Goal: Transaction & Acquisition: Download file/media

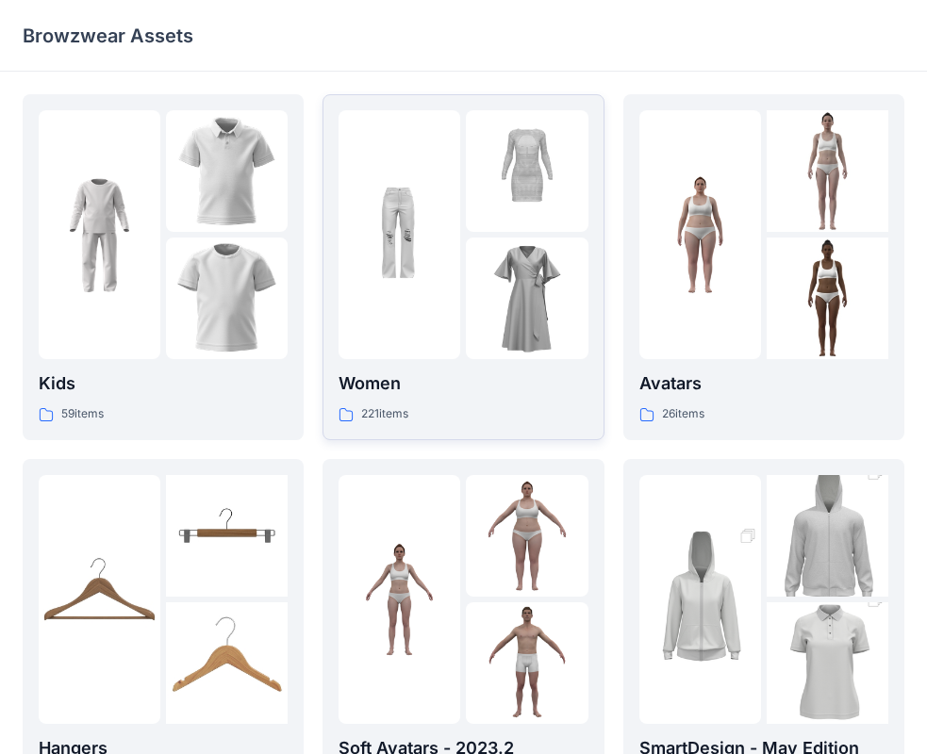
click at [417, 266] on img at bounding box center [399, 235] width 122 height 122
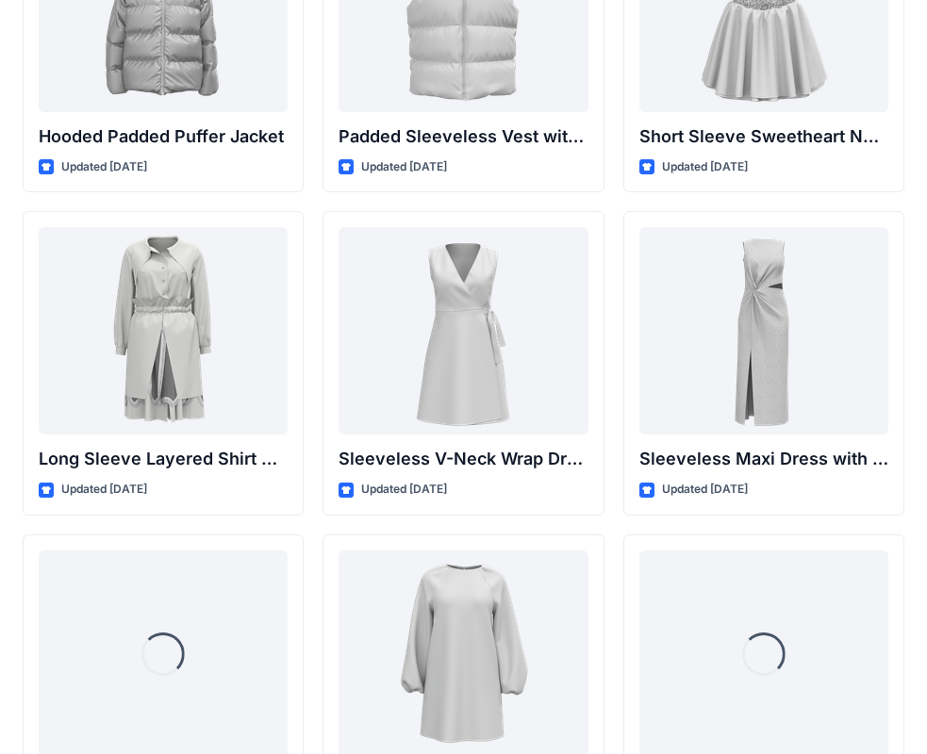
scroll to position [2560, 0]
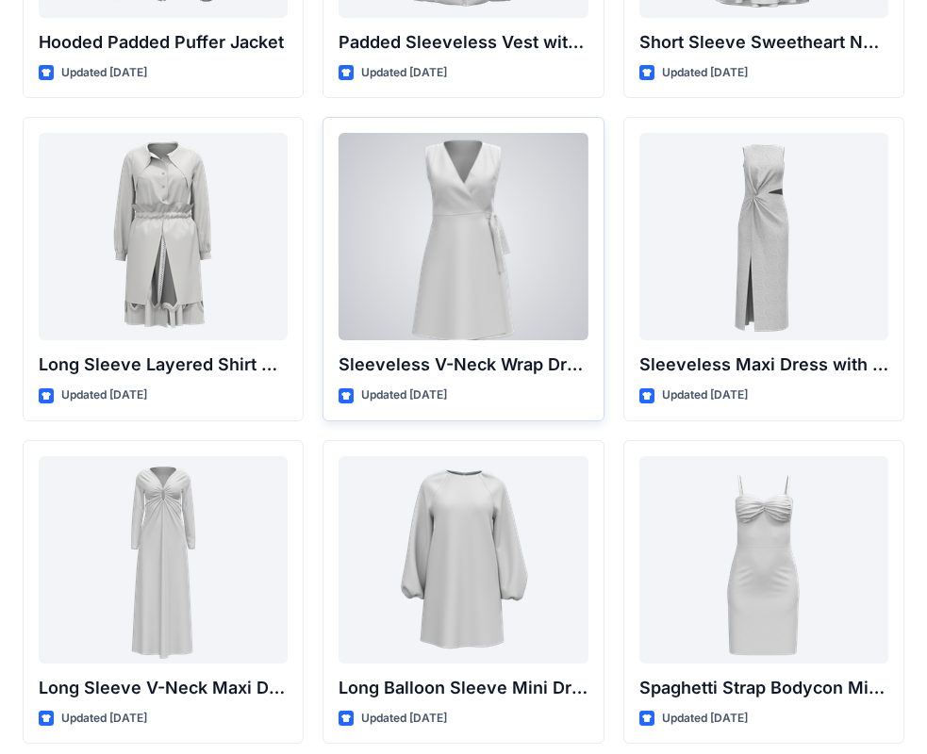
click at [518, 284] on div at bounding box center [462, 236] width 249 height 207
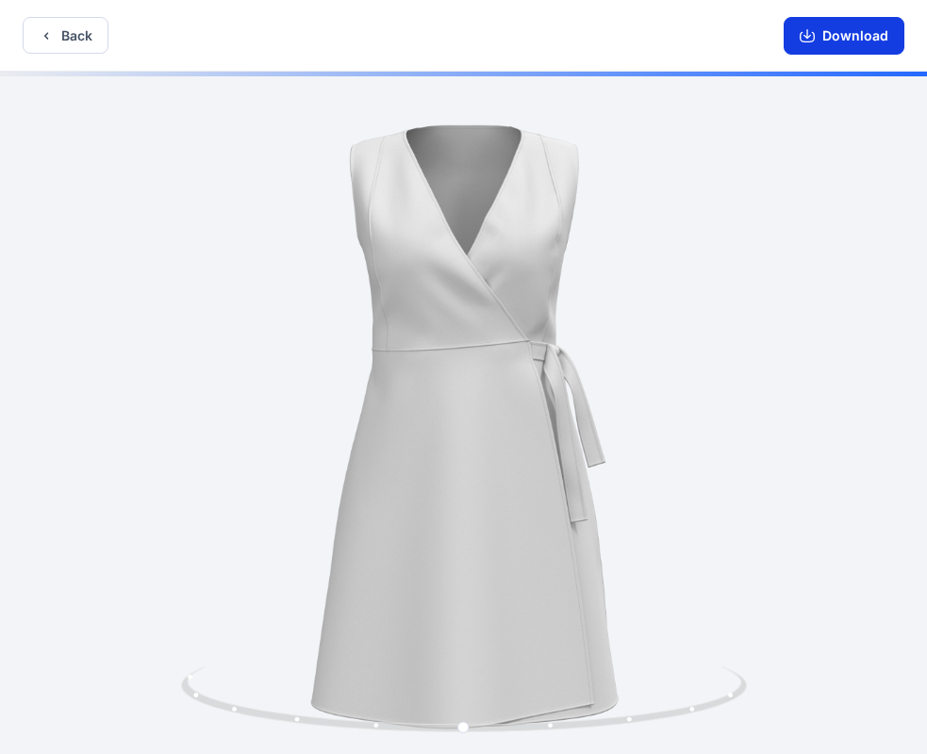
click at [868, 37] on button "Download" at bounding box center [843, 36] width 121 height 38
click at [75, 42] on button "Back" at bounding box center [66, 35] width 86 height 37
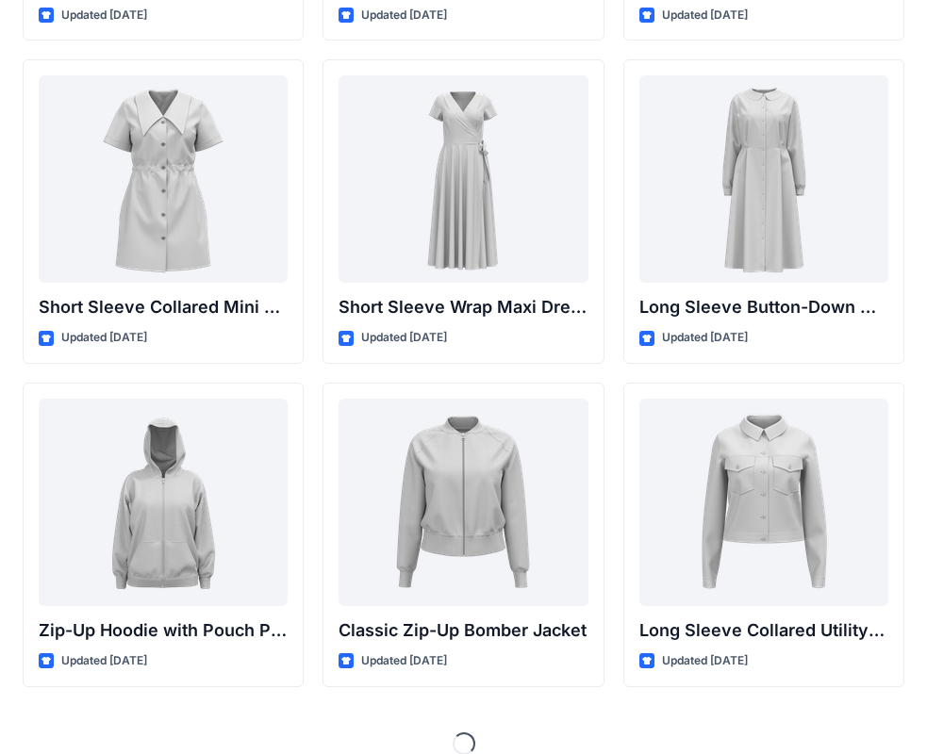
scroll to position [3287, 0]
